Goal: Transaction & Acquisition: Purchase product/service

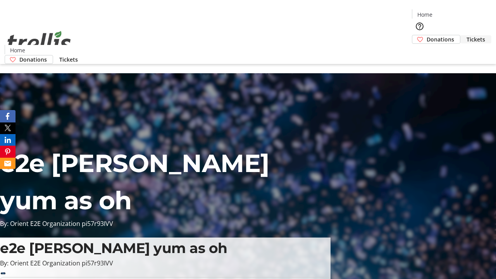
click at [467, 35] on span "Tickets" at bounding box center [476, 39] width 19 height 8
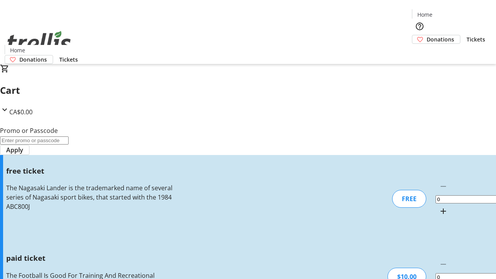
type input "1"
